Goal: Information Seeking & Learning: Compare options

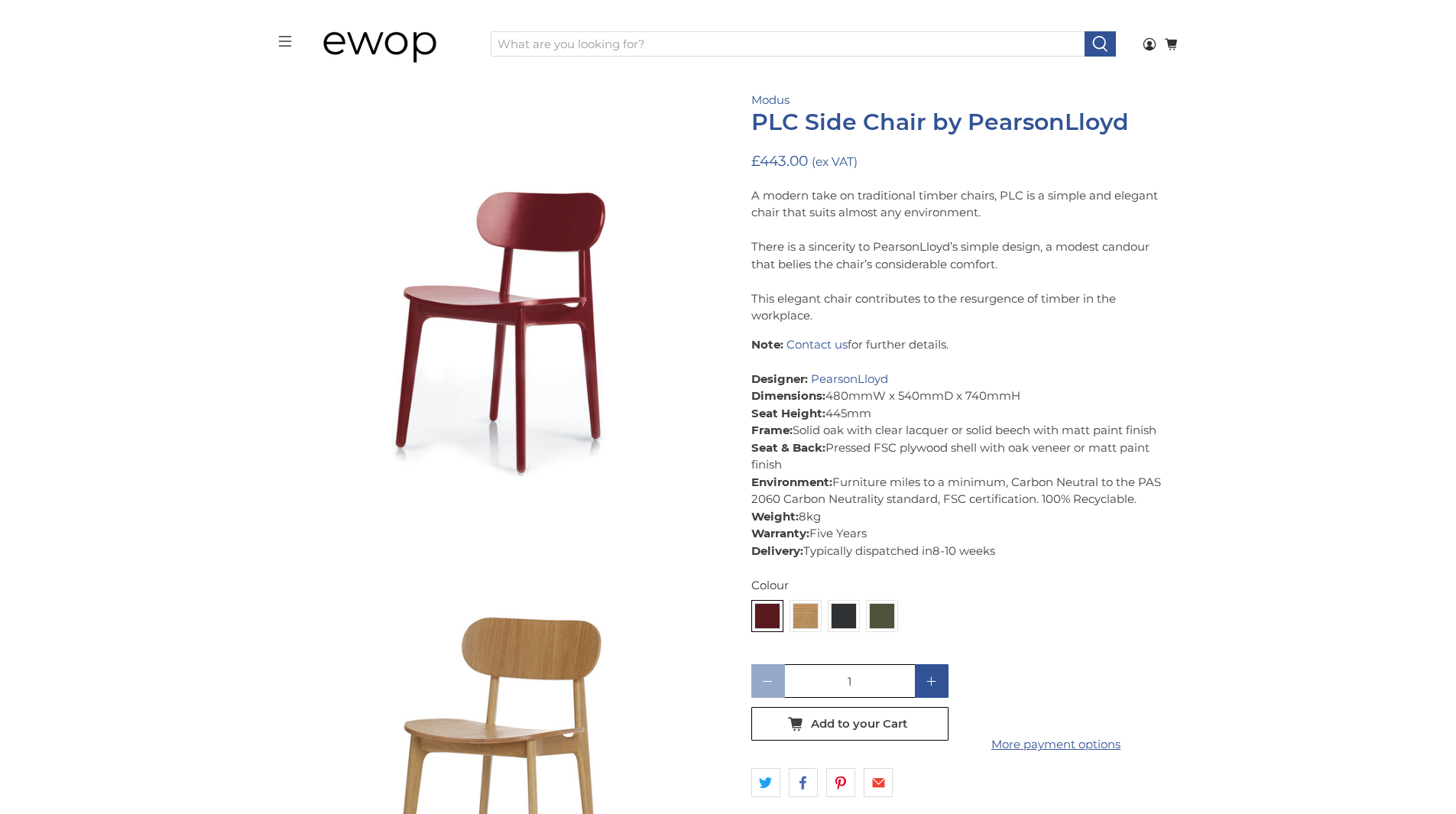
scroll to position [153, 0]
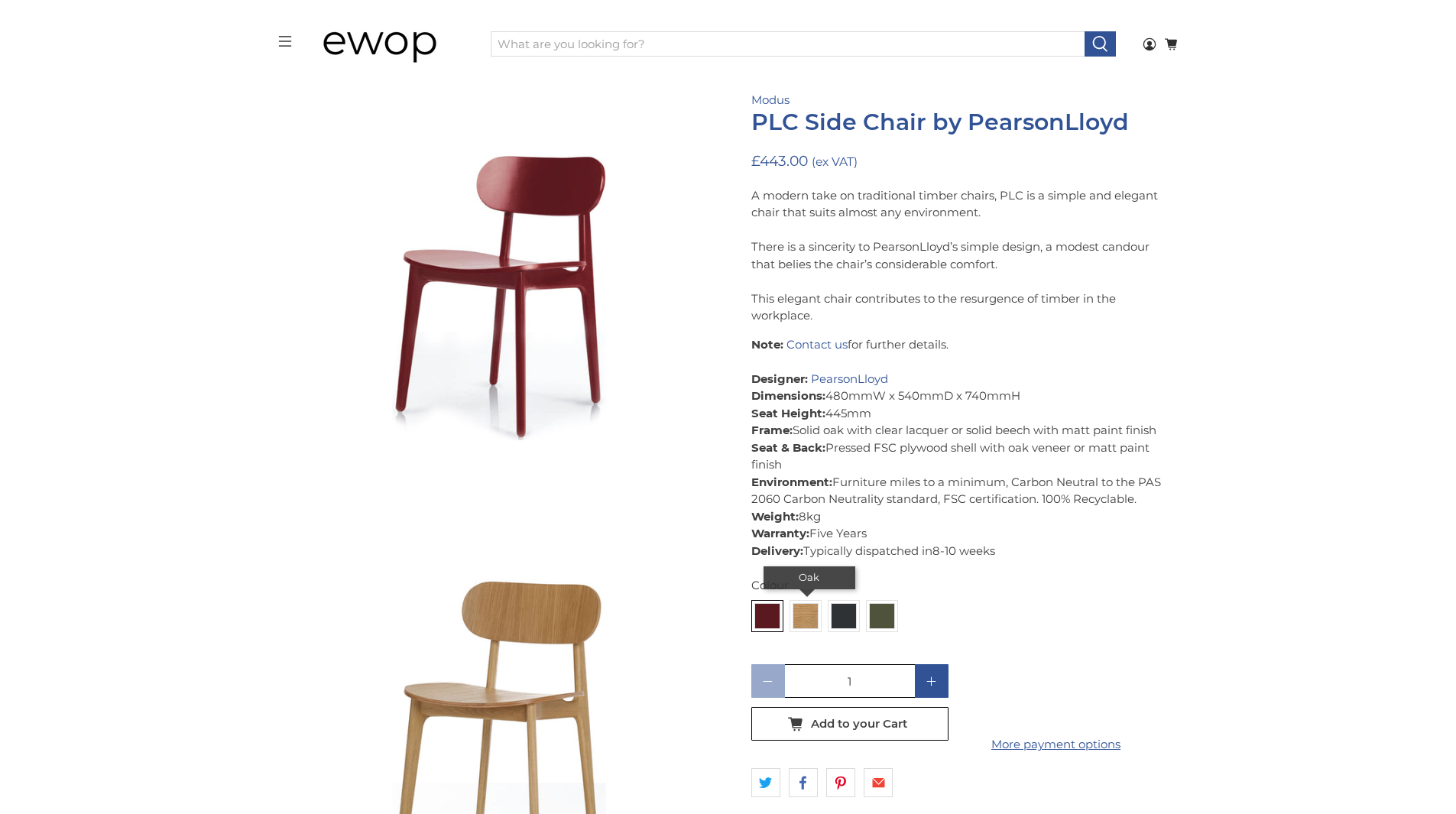
click at [803, 614] on img at bounding box center [805, 615] width 24 height 24
click at [0, 0] on input "radio" at bounding box center [0, 0] width 0 height 0
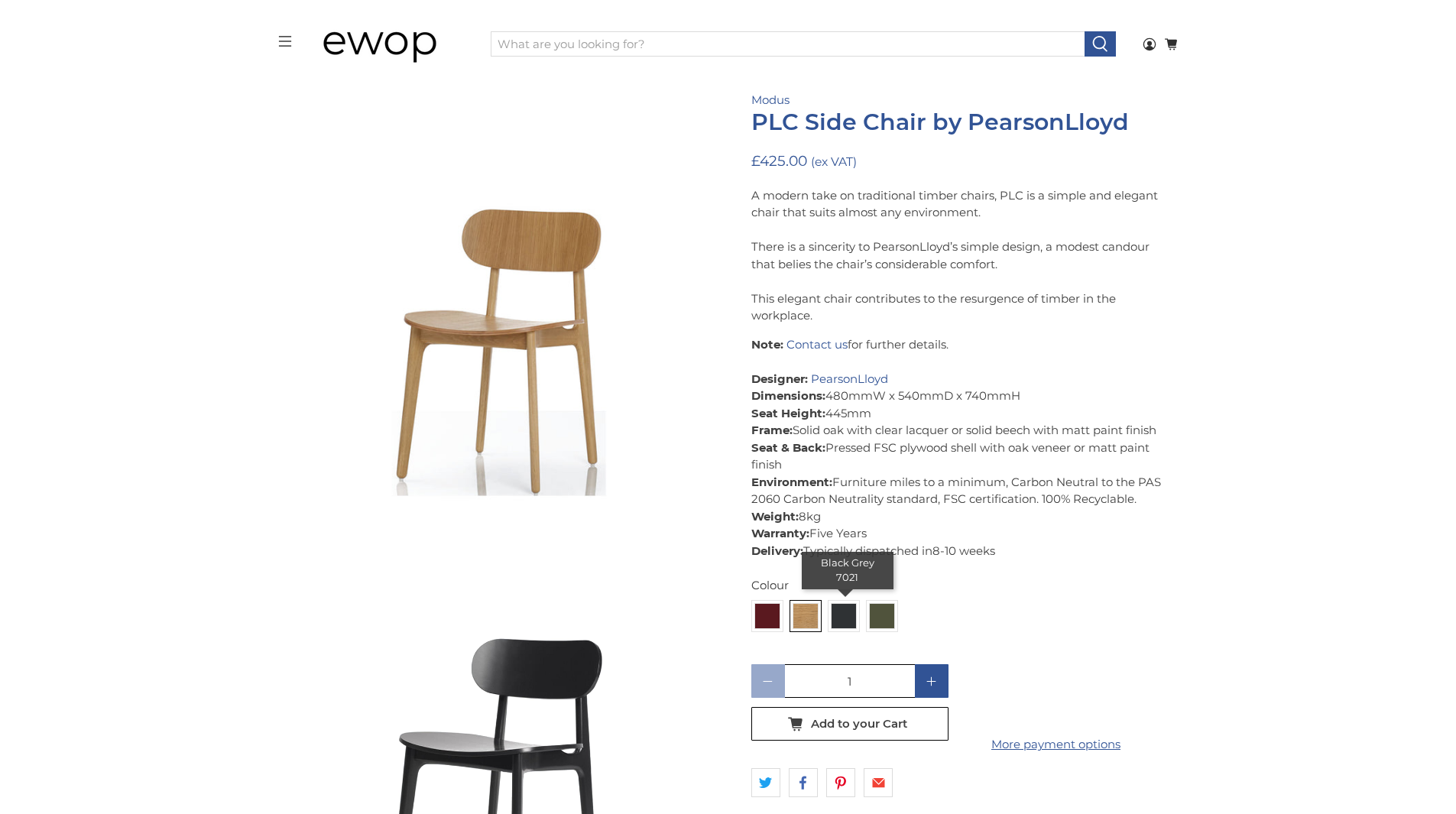
click at [833, 614] on img at bounding box center [843, 615] width 24 height 24
click at [0, 0] on input "radio" at bounding box center [0, 0] width 0 height 0
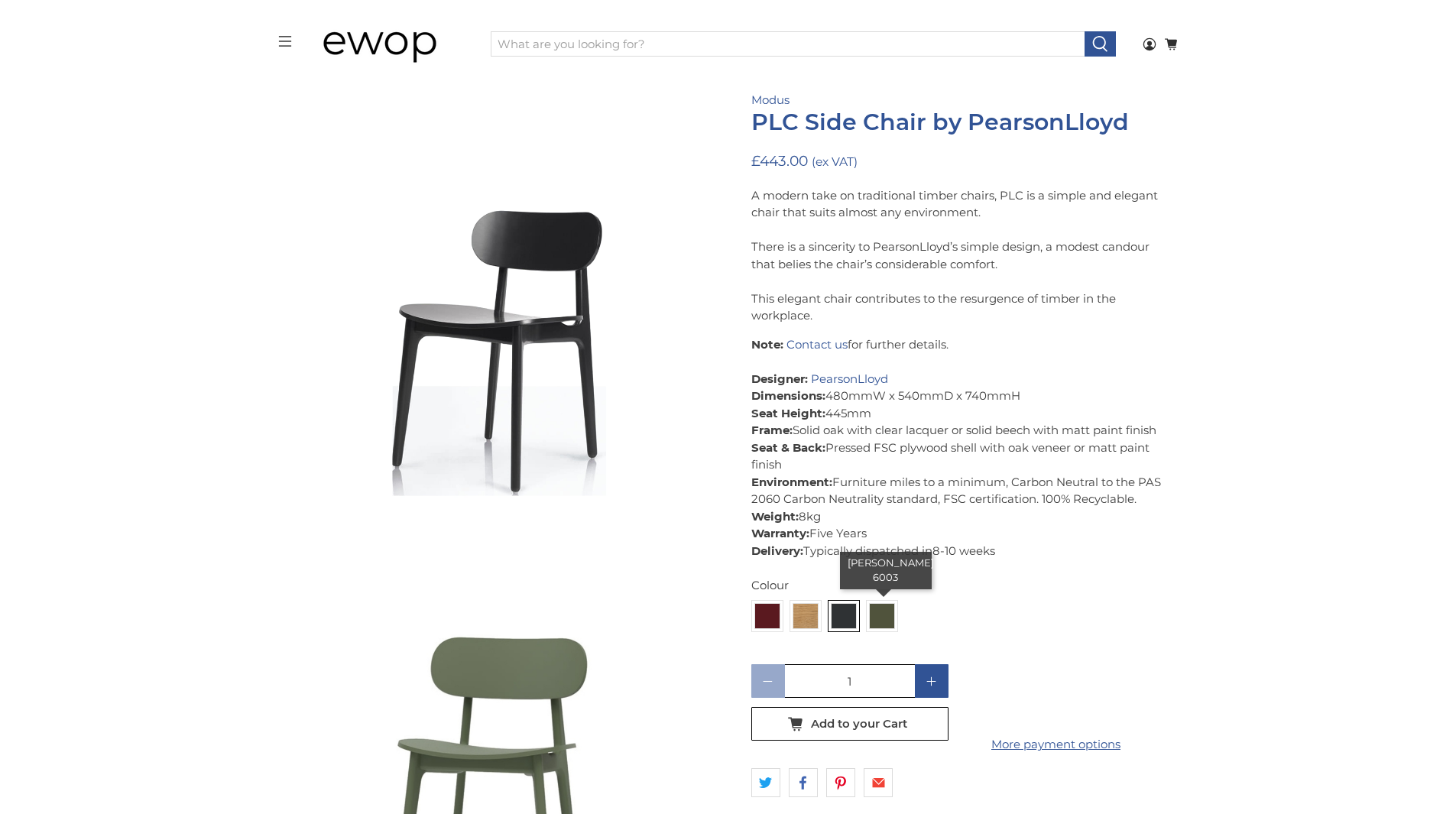
click at [881, 615] on img at bounding box center [881, 615] width 24 height 24
click at [0, 0] on input "radio" at bounding box center [0, 0] width 0 height 0
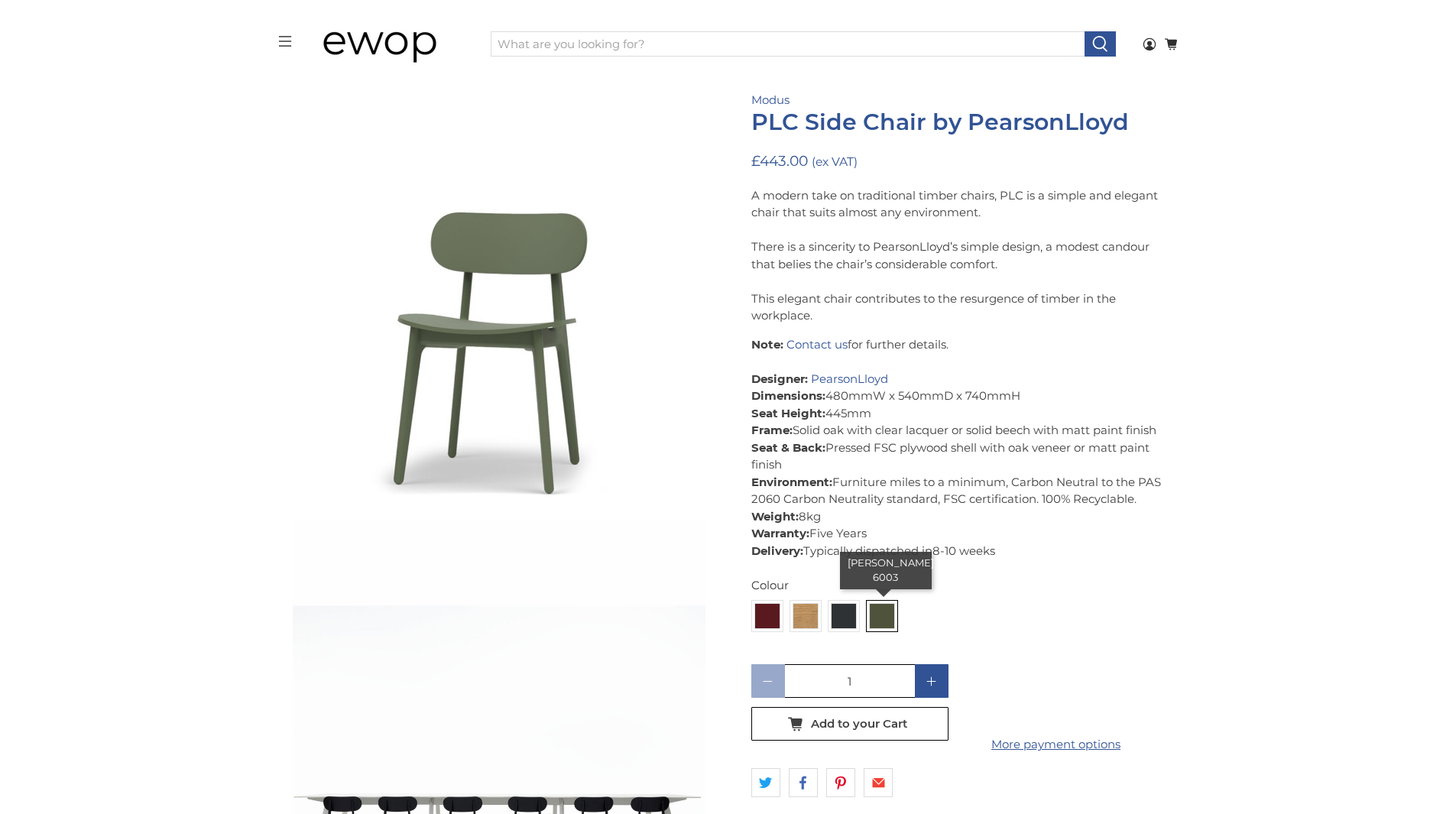
scroll to position [1381, 0]
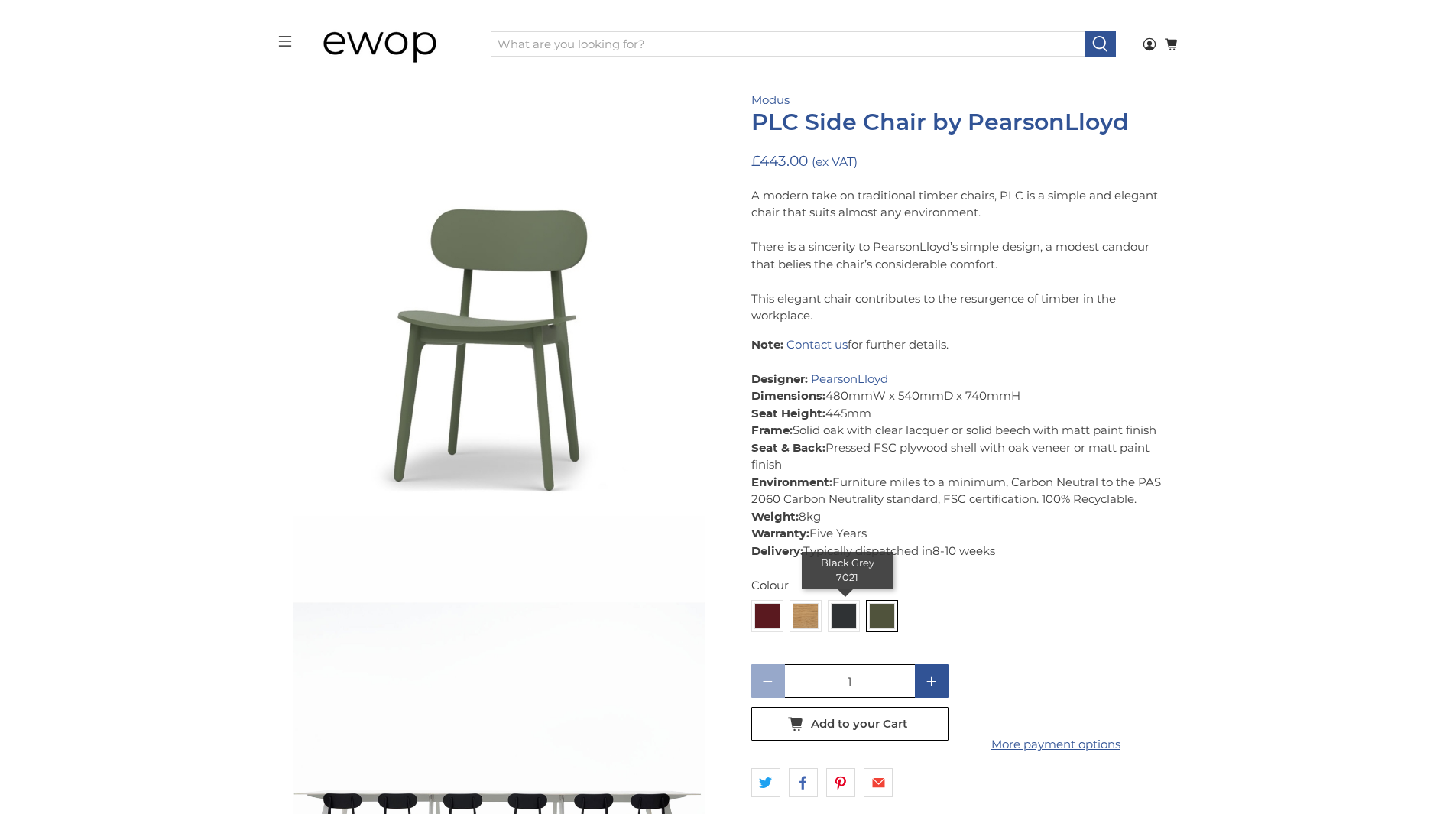
click at [841, 616] on img at bounding box center [843, 615] width 24 height 24
click at [0, 0] on input "radio" at bounding box center [0, 0] width 0 height 0
